Goal: Task Accomplishment & Management: Use online tool/utility

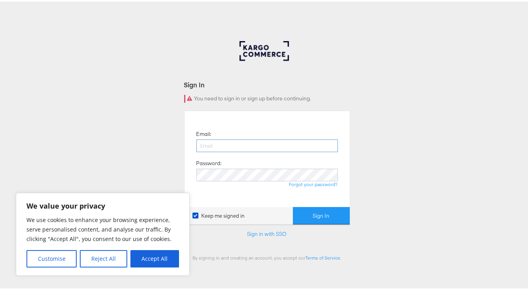
click at [230, 139] on input "email" at bounding box center [266, 144] width 141 height 13
click at [148, 253] on button "Accept All" at bounding box center [154, 256] width 49 height 17
checkbox input "true"
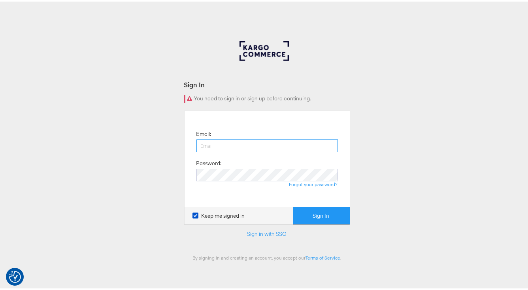
click at [218, 141] on input "email" at bounding box center [266, 144] width 141 height 13
type input "[PERSON_NAME][EMAIL_ADDRESS][DOMAIN_NAME]"
click at [293, 205] on button "Sign In" at bounding box center [321, 214] width 57 height 18
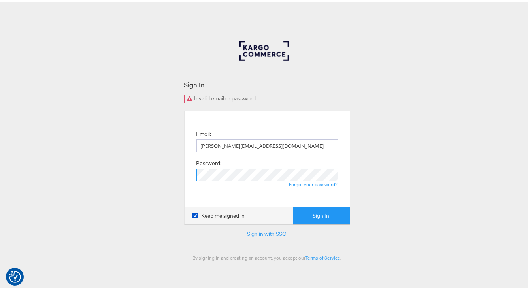
click at [293, 205] on button "Sign In" at bounding box center [321, 214] width 57 height 18
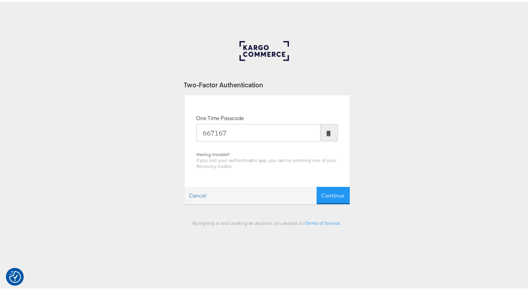
type input "667167"
click at [316, 185] on button "Continue" at bounding box center [332, 194] width 33 height 18
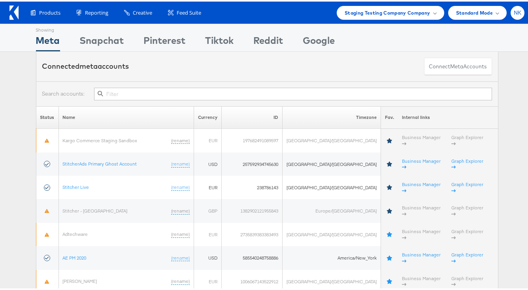
click at [515, 9] on span "NK" at bounding box center [517, 11] width 8 height 5
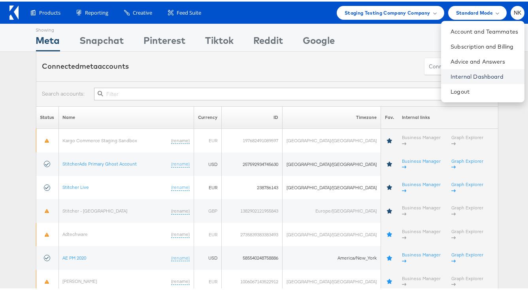
click at [476, 74] on link "Internal Dashboard" at bounding box center [484, 75] width 68 height 8
click at [232, 73] on div "Connected meta accounts Connect meta Accounts" at bounding box center [267, 65] width 462 height 30
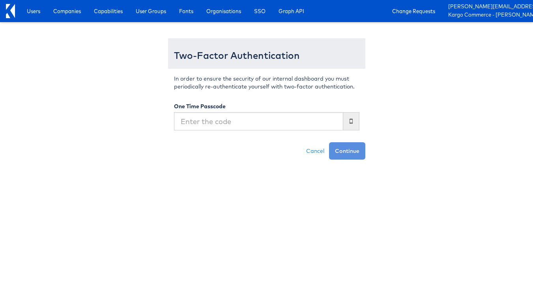
click at [211, 121] on input "text" at bounding box center [258, 121] width 169 height 18
type input "1"
type input "107198"
click at [329, 142] on button "Continue" at bounding box center [347, 150] width 36 height 17
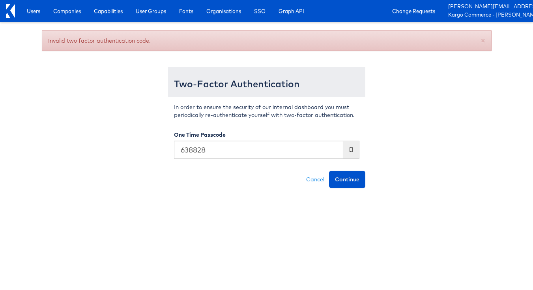
type input "638828"
click at [329, 171] on button "Continue" at bounding box center [347, 179] width 36 height 17
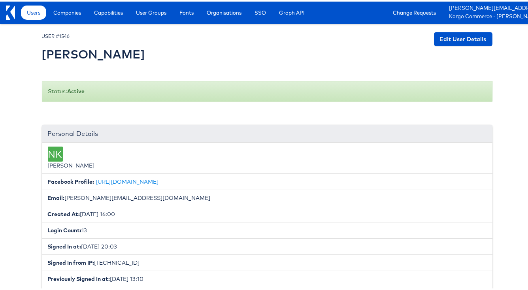
click at [87, 34] on div "USER #1546 Namit Kumar" at bounding box center [93, 46] width 103 height 33
click at [76, 11] on span "Companies" at bounding box center [67, 11] width 28 height 8
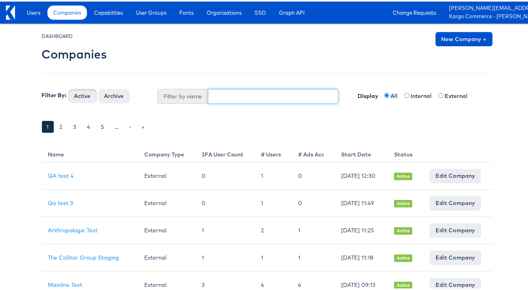
click at [239, 93] on input "text" at bounding box center [273, 94] width 130 height 15
click at [68, 87] on button "Active" at bounding box center [82, 94] width 28 height 14
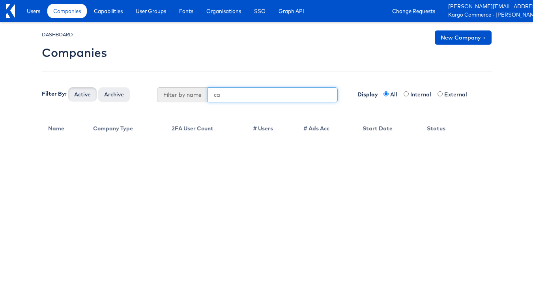
type input "c"
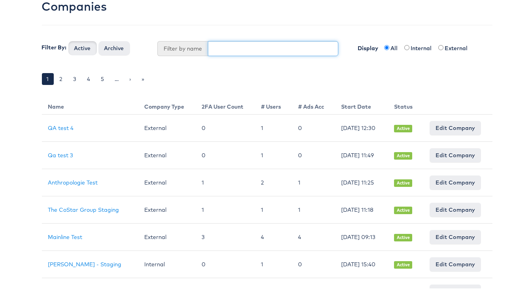
scroll to position [80, 0]
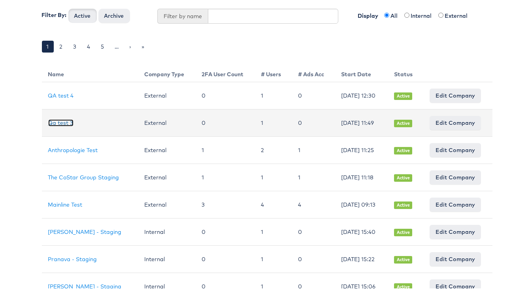
click at [61, 122] on link "Qa test 3" at bounding box center [60, 121] width 25 height 7
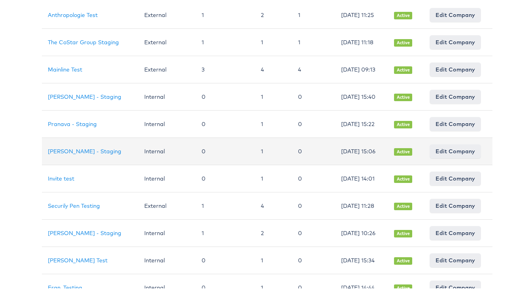
scroll to position [255, 0]
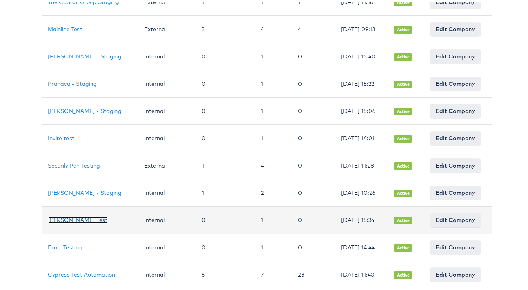
click at [79, 222] on link "Eoin Kelly Test" at bounding box center [78, 218] width 60 height 7
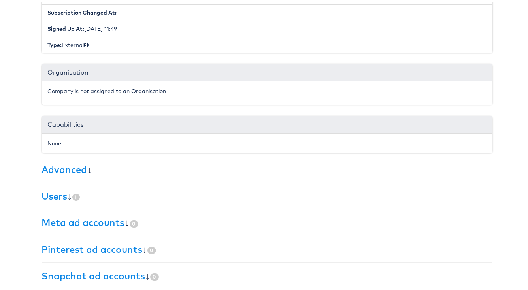
scroll to position [171, 0]
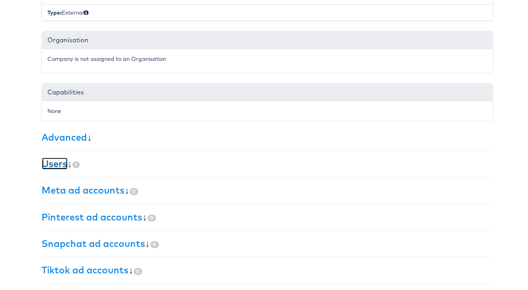
click at [60, 163] on link "Users" at bounding box center [55, 162] width 26 height 12
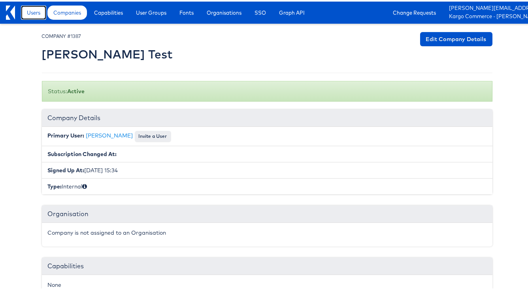
click at [30, 15] on span "Users" at bounding box center [33, 11] width 13 height 8
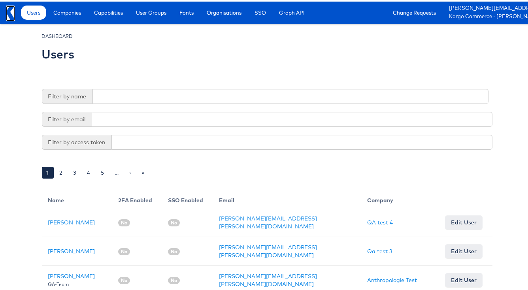
click at [7, 16] on icon at bounding box center [8, 15] width 4 height 5
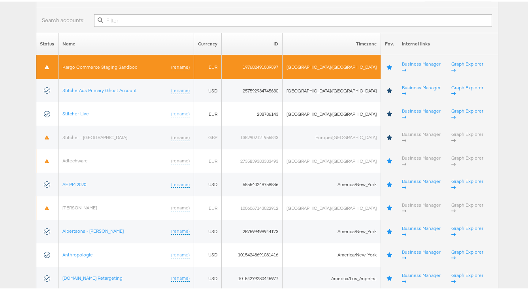
scroll to position [114, 0]
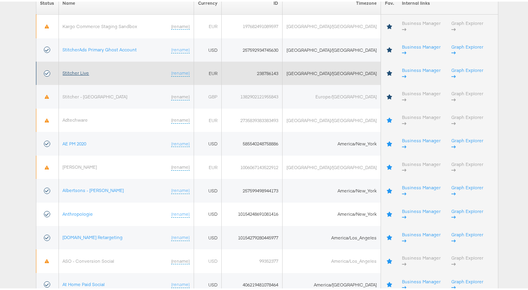
click at [84, 68] on link "Stitcher Live" at bounding box center [76, 71] width 26 height 6
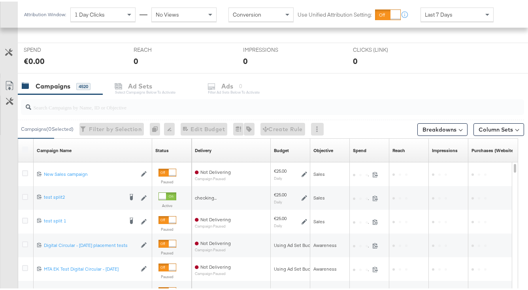
scroll to position [285, 0]
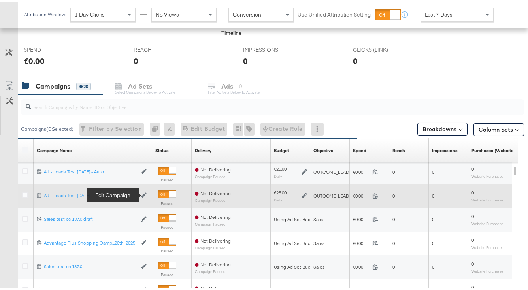
click at [143, 193] on icon at bounding box center [144, 194] width 6 height 6
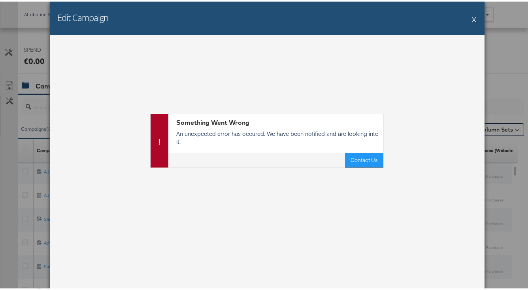
click at [473, 18] on div "Edit Campaign X" at bounding box center [267, 16] width 434 height 33
click at [472, 18] on button "X" at bounding box center [474, 18] width 4 height 16
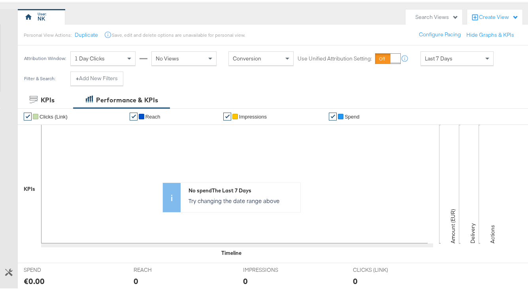
scroll to position [0, 0]
